Goal: Information Seeking & Learning: Check status

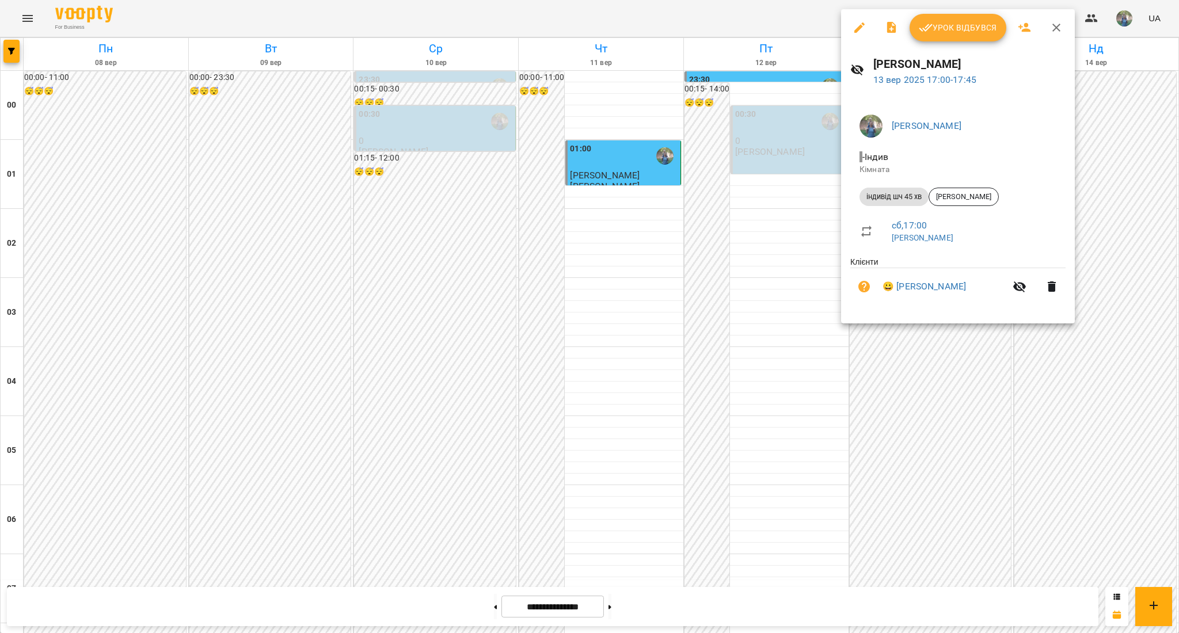
scroll to position [1071, 0]
click at [968, 468] on div at bounding box center [589, 316] width 1179 height 633
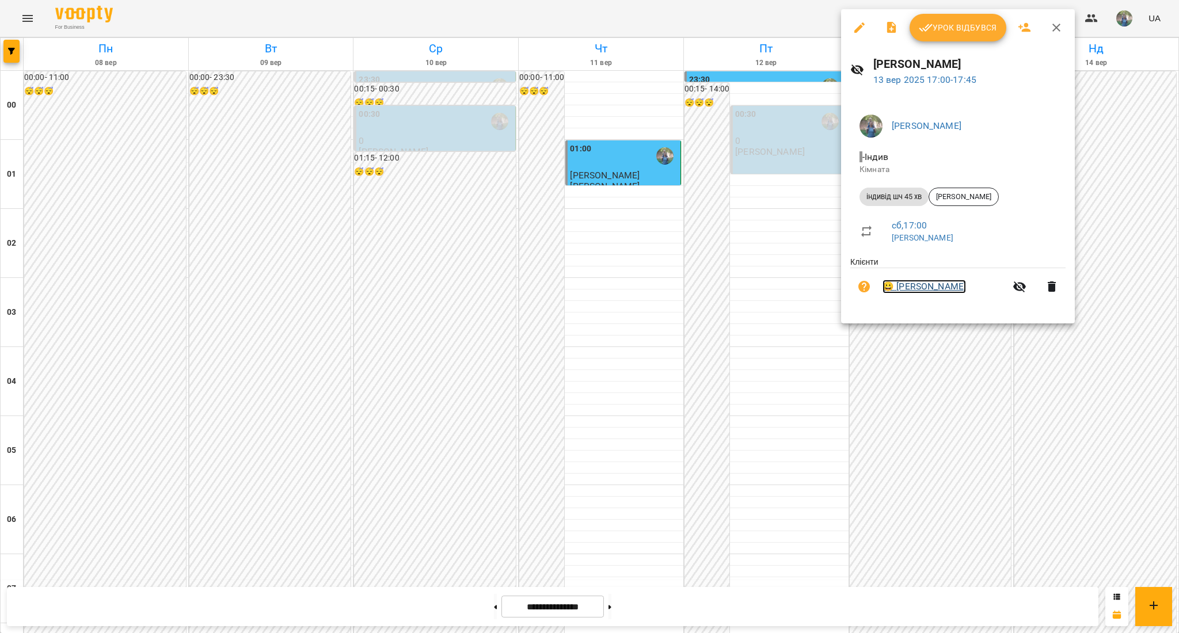
click at [937, 287] on link "😀 [PERSON_NAME]" at bounding box center [925, 287] width 84 height 14
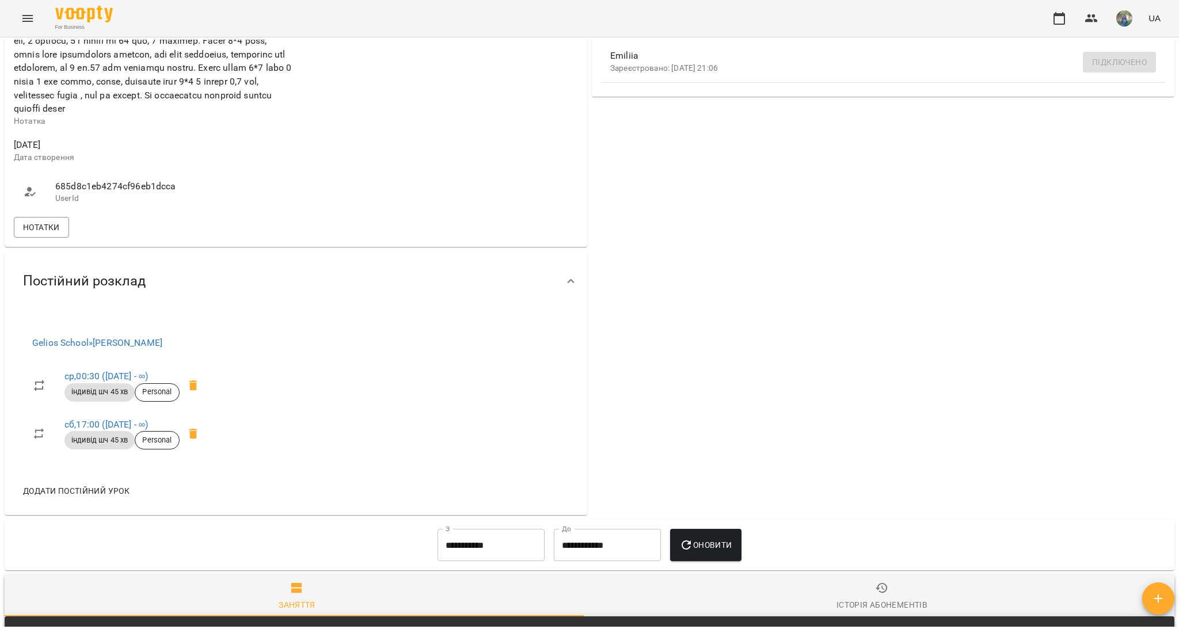
scroll to position [537, 0]
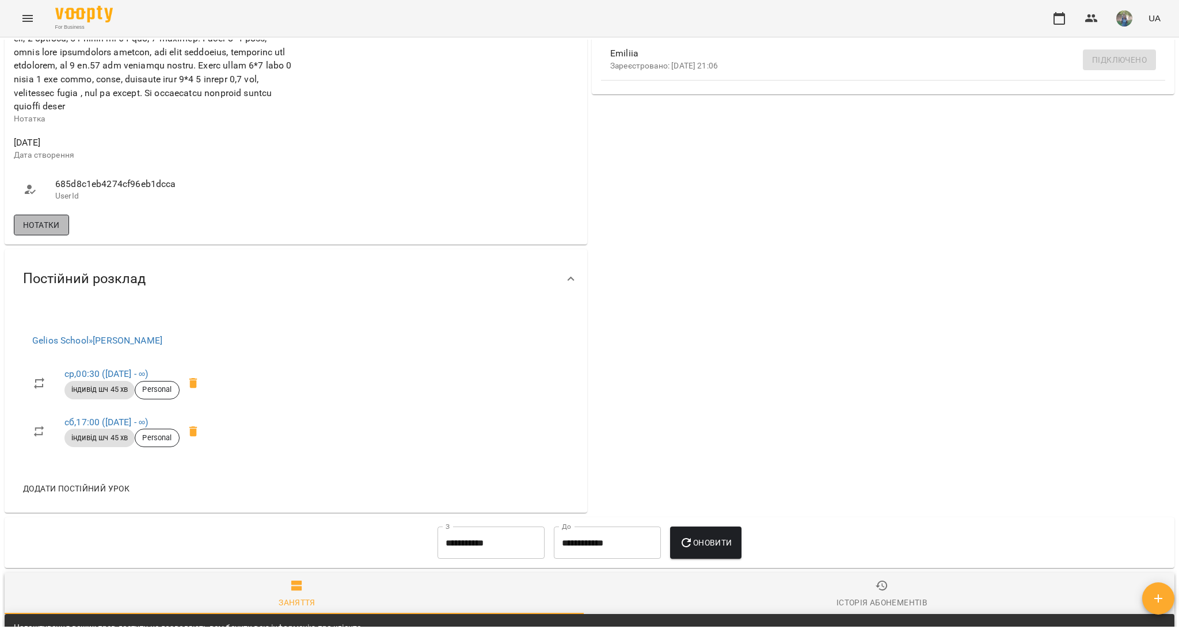
click at [47, 232] on span "Нотатки" at bounding box center [41, 225] width 37 height 14
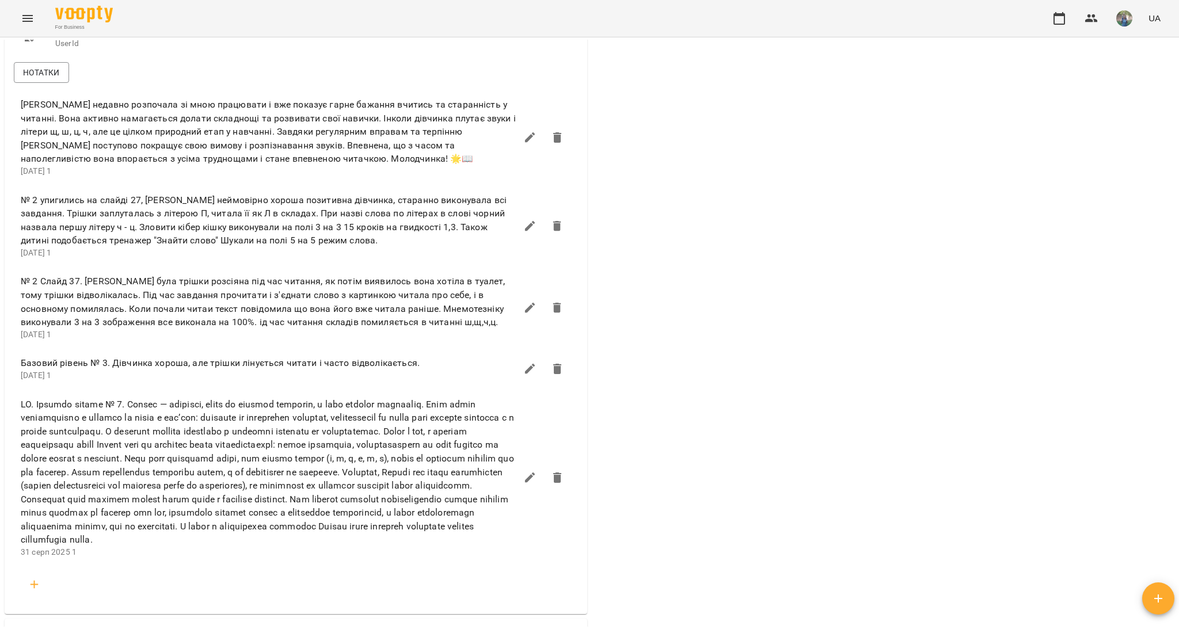
scroll to position [921, 0]
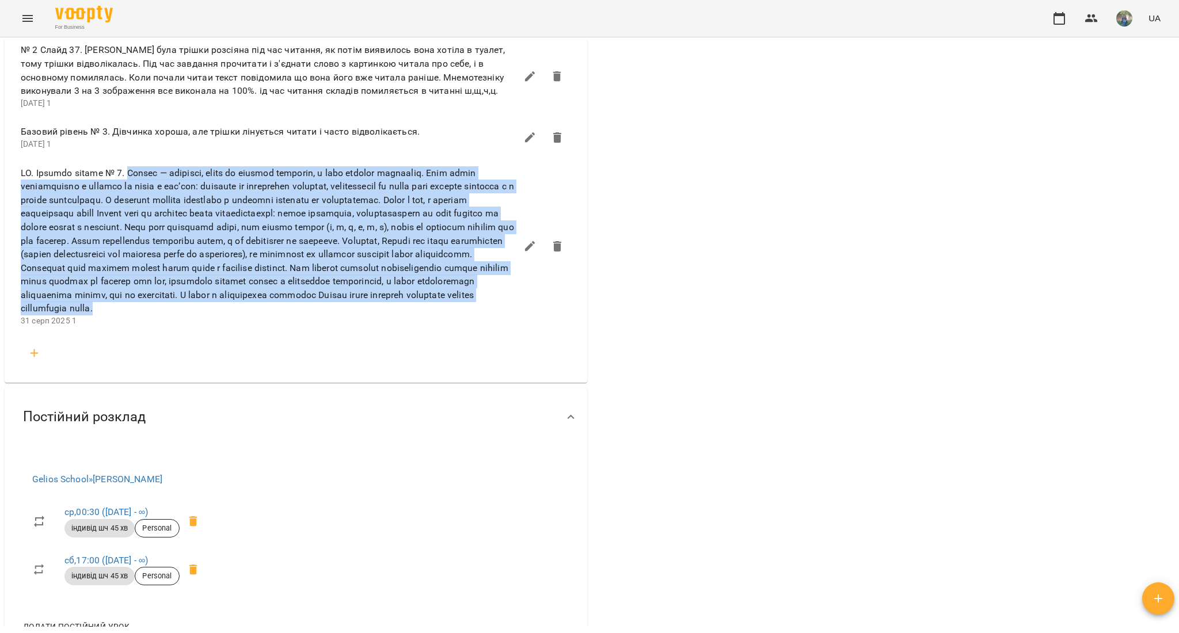
drag, startPoint x: 132, startPoint y: 189, endPoint x: 484, endPoint y: 327, distance: 377.8
click at [484, 316] on span at bounding box center [269, 240] width 496 height 149
copy span "Loremi — dolorsit, ametc ad elitsed doeiusmo, t inci utlabor etdolorem. Aliq en…"
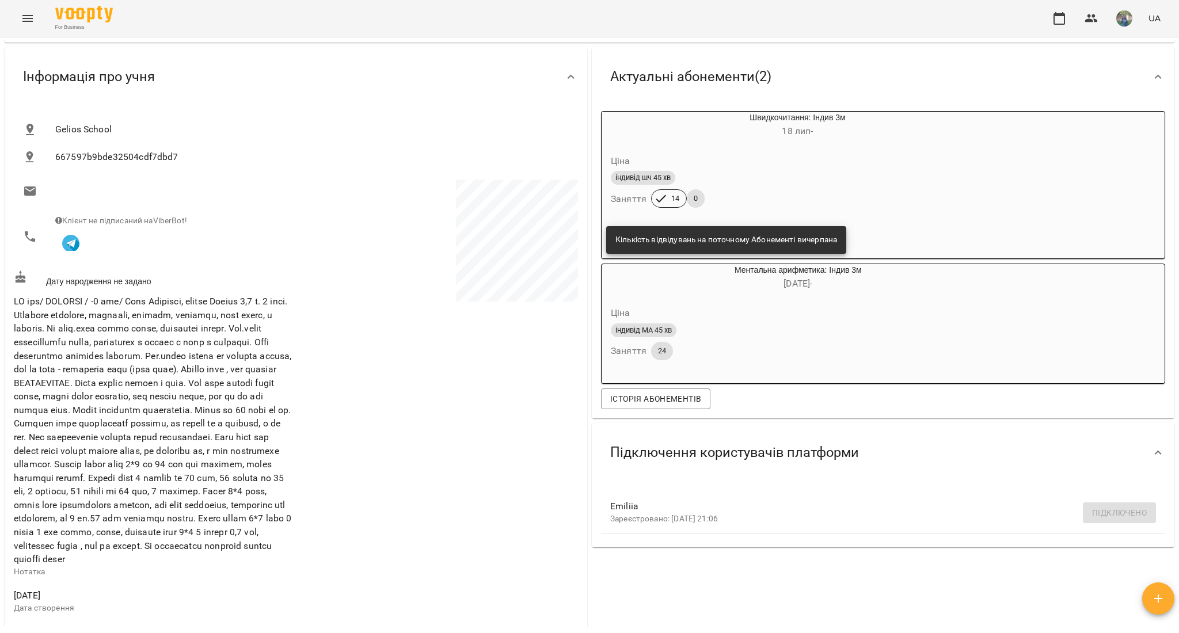
scroll to position [0, 0]
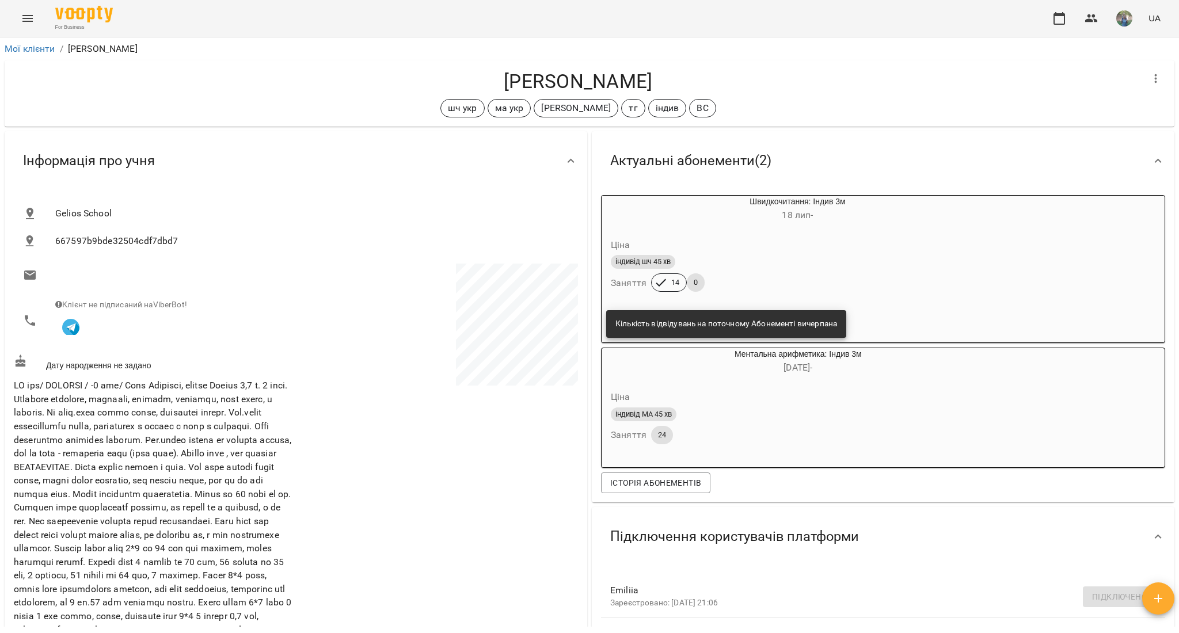
click at [22, 10] on button "Menu" at bounding box center [28, 19] width 28 height 28
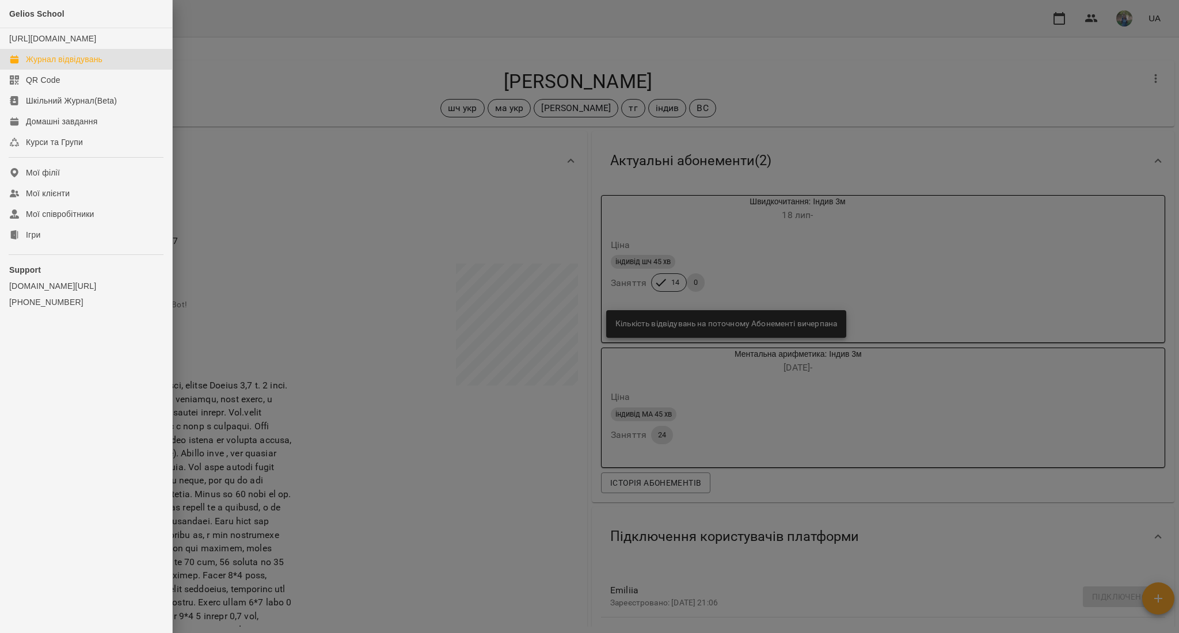
click at [38, 65] on div "Журнал відвідувань" at bounding box center [64, 60] width 77 height 12
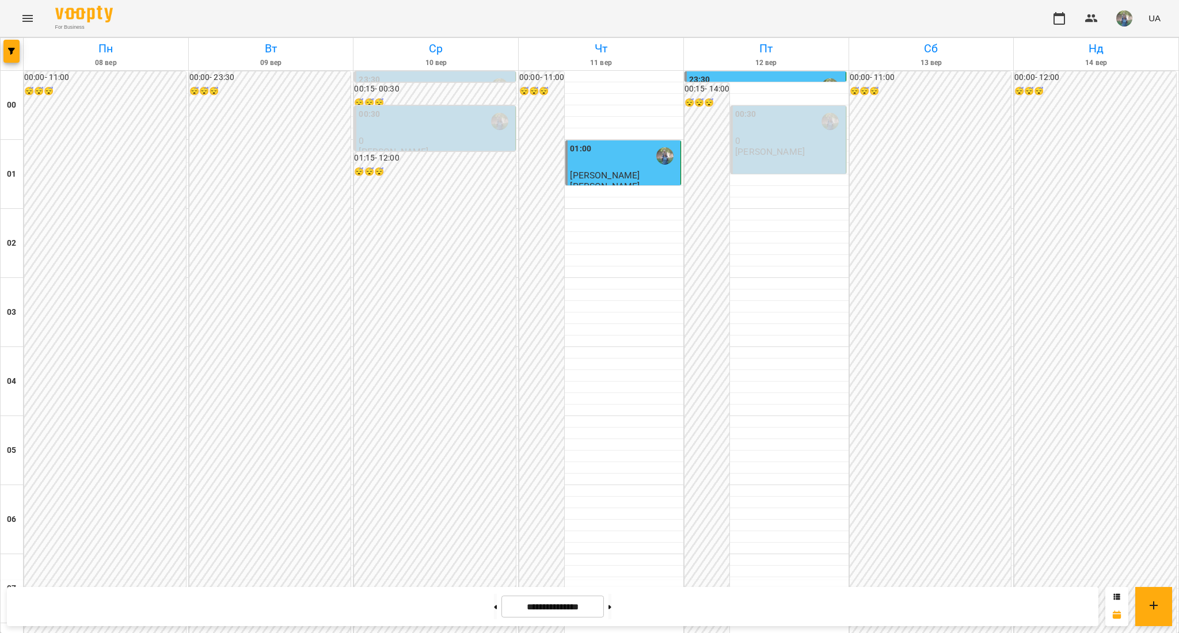
scroll to position [921, 0]
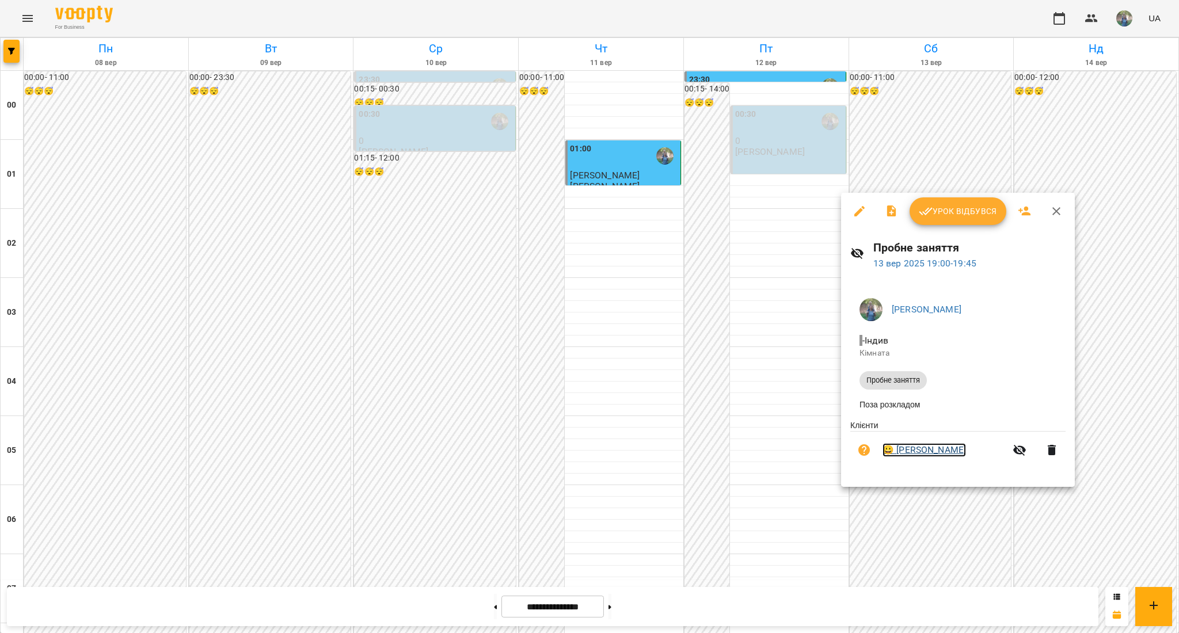
click at [923, 453] on link "😀 [PERSON_NAME]" at bounding box center [925, 450] width 84 height 14
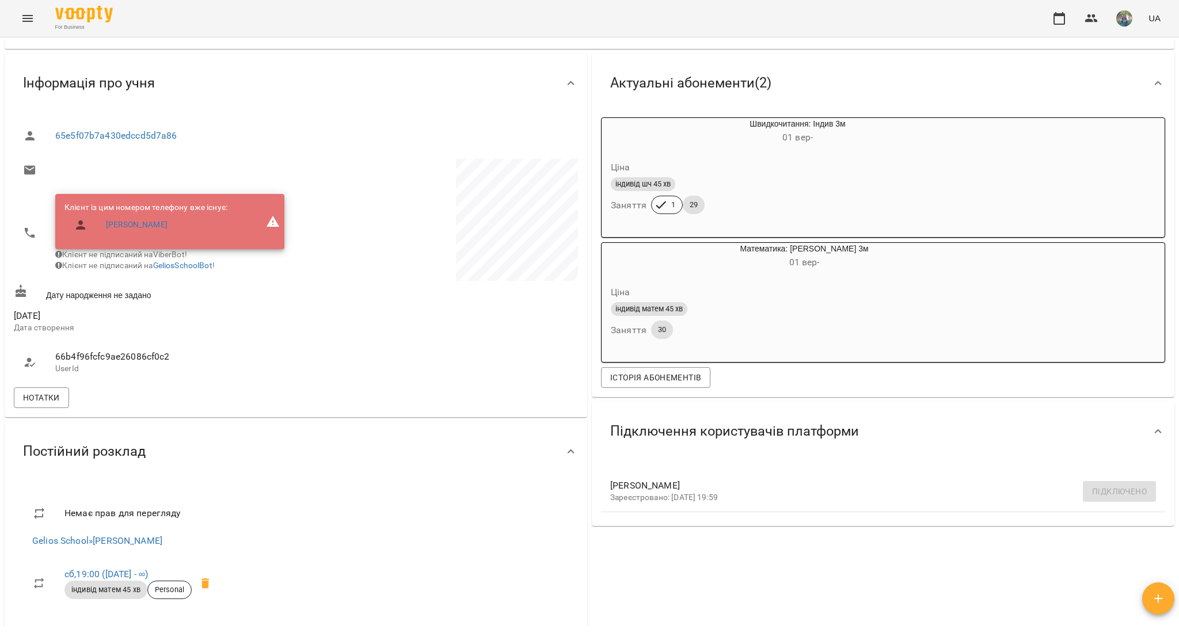
scroll to position [77, 0]
click at [33, 400] on button "Нотатки" at bounding box center [41, 399] width 55 height 21
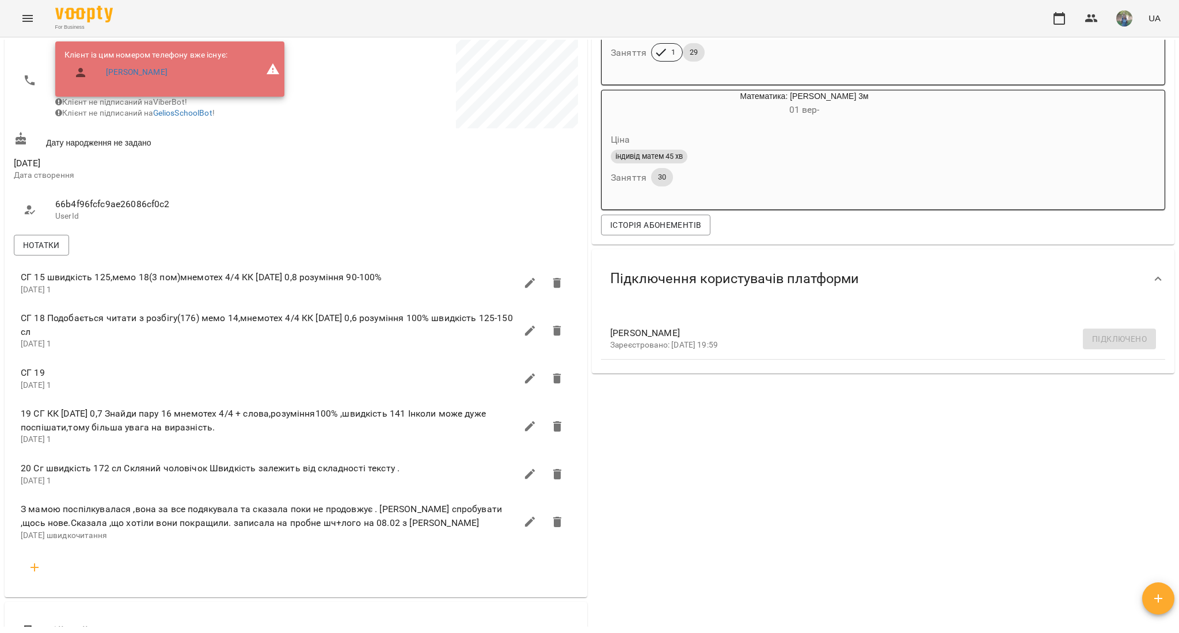
scroll to position [0, 0]
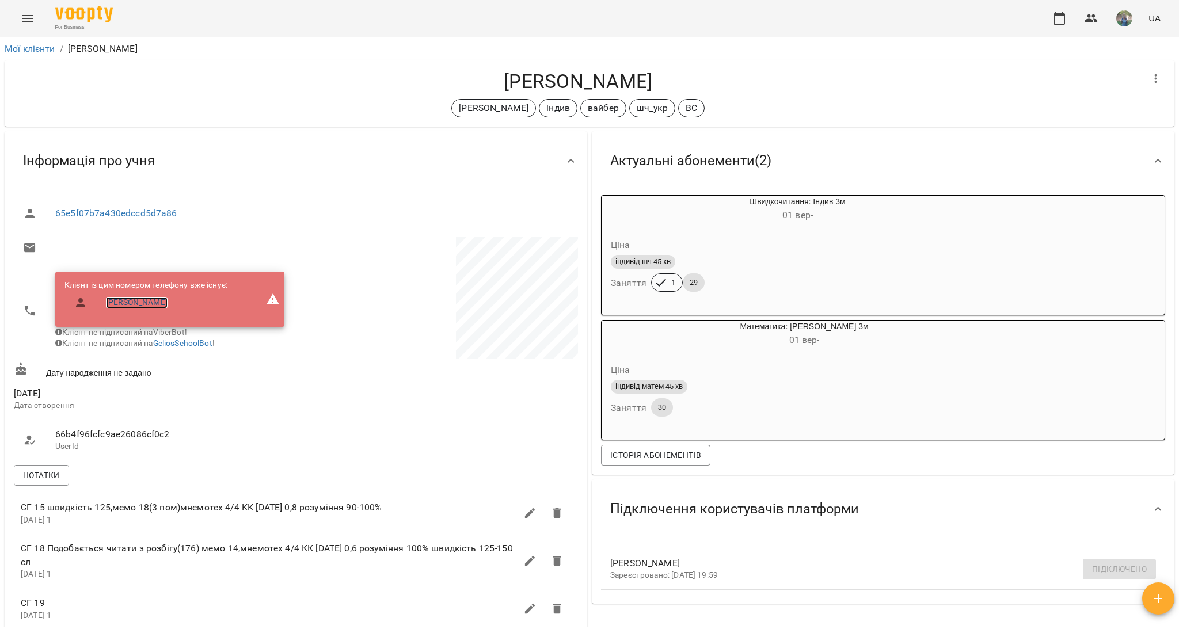
click at [126, 304] on link "[PERSON_NAME]" at bounding box center [137, 303] width 62 height 12
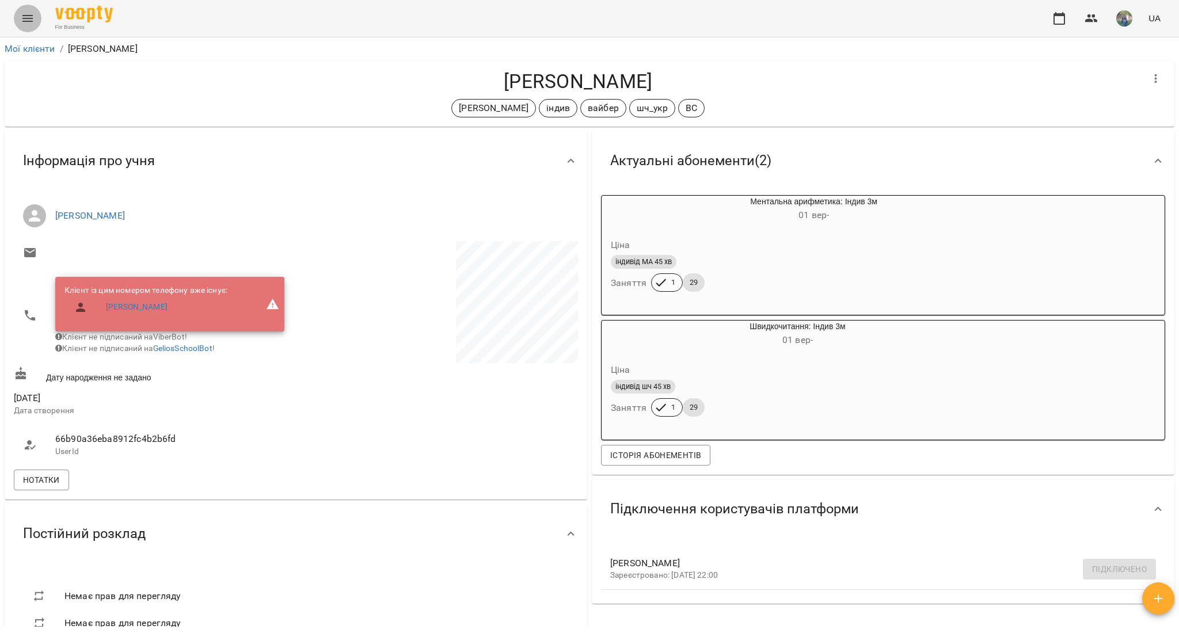
click at [30, 19] on icon "Menu" at bounding box center [28, 19] width 14 height 14
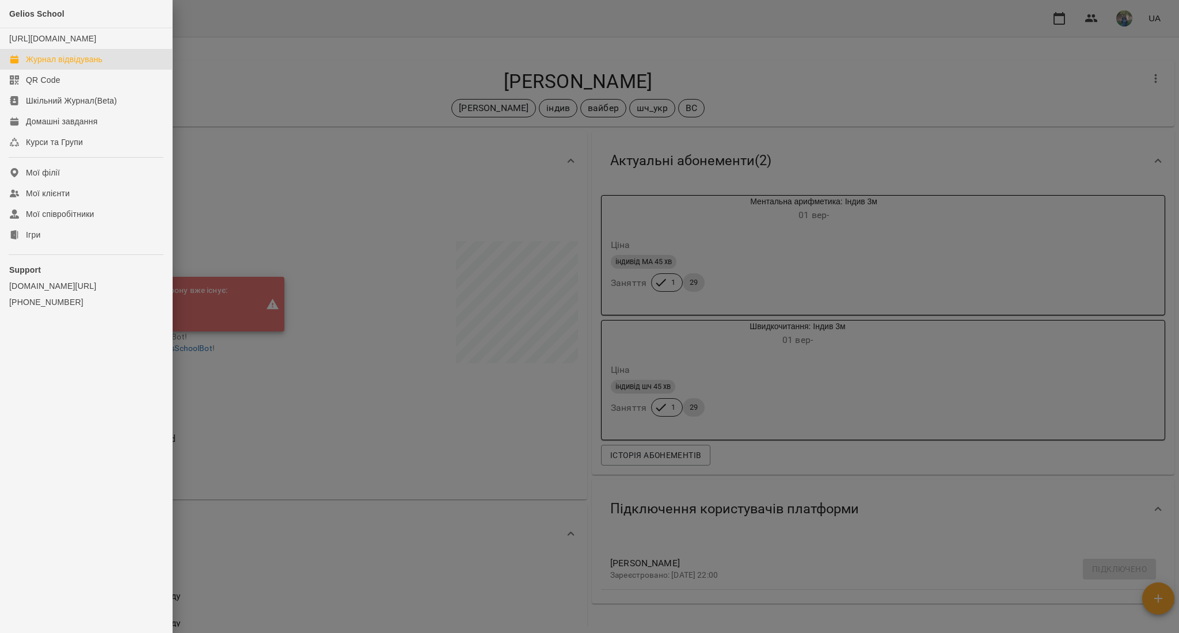
click at [63, 65] on div "Журнал відвідувань" at bounding box center [64, 60] width 77 height 12
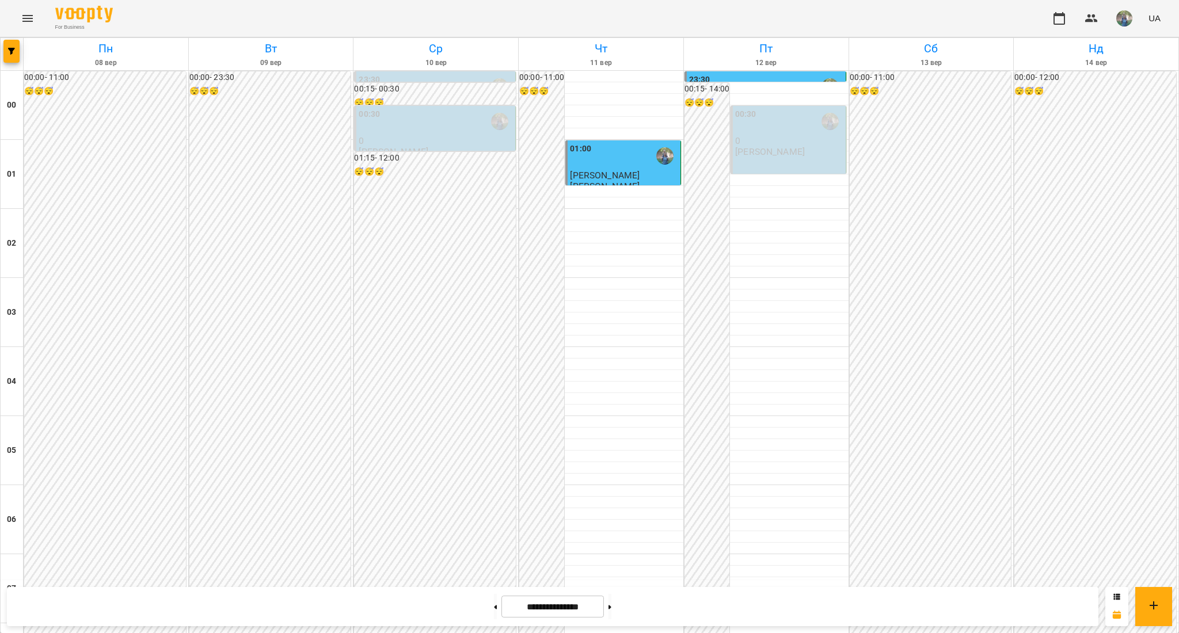
scroll to position [921, 0]
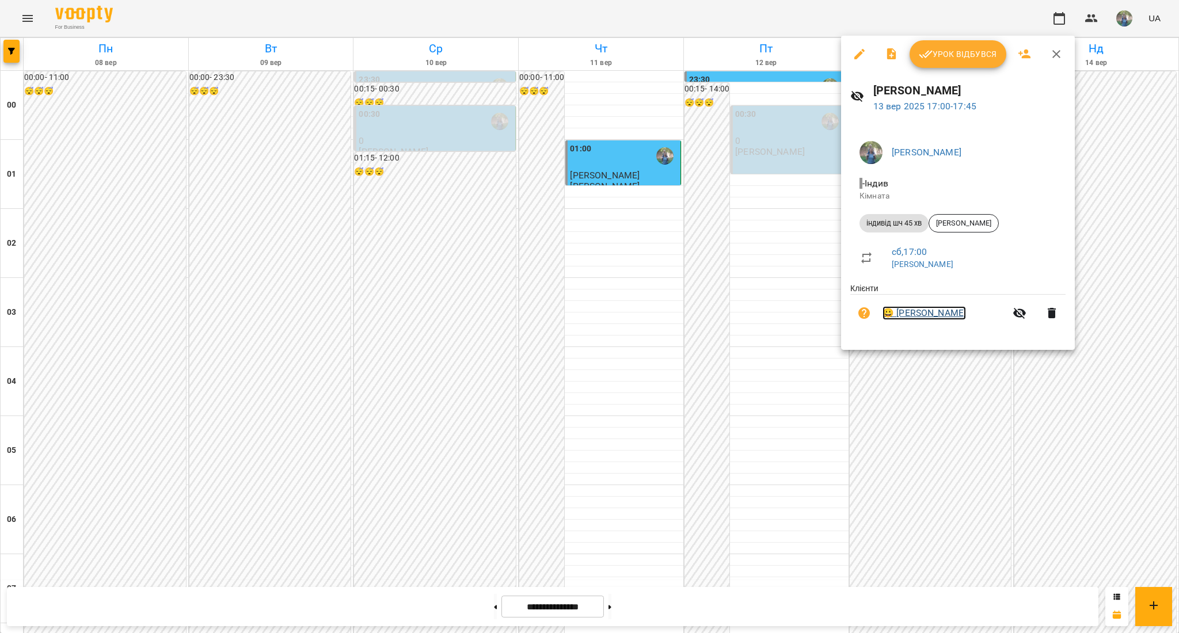
click at [919, 316] on link "😀 [PERSON_NAME]" at bounding box center [925, 313] width 84 height 14
